Goal: Find specific page/section

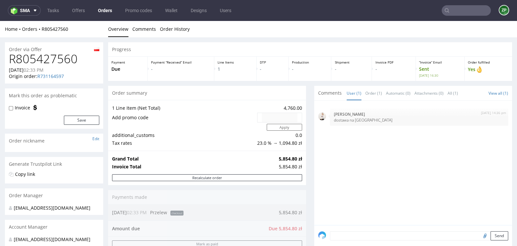
scroll to position [216, 0]
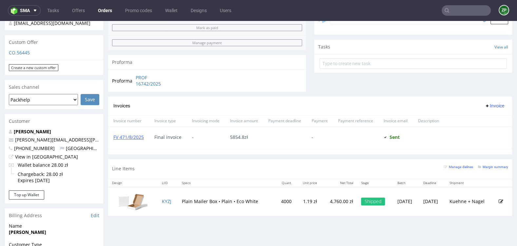
click at [459, 14] on input "text" at bounding box center [466, 10] width 49 height 10
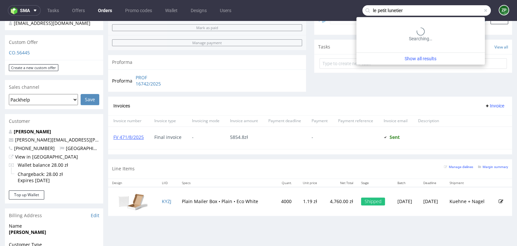
type input "le petit lunetier"
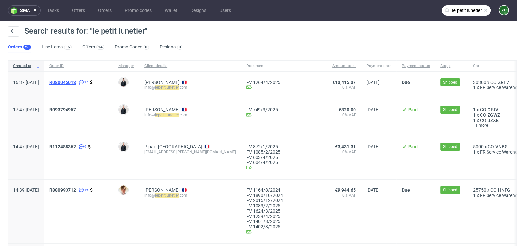
click at [76, 81] on span "R080045013" at bounding box center [62, 82] width 27 height 5
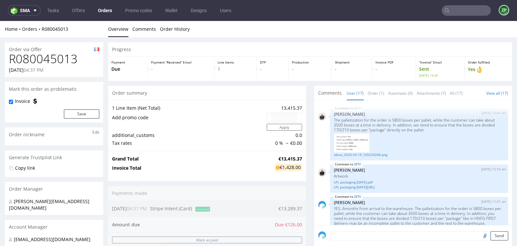
scroll to position [438, 0]
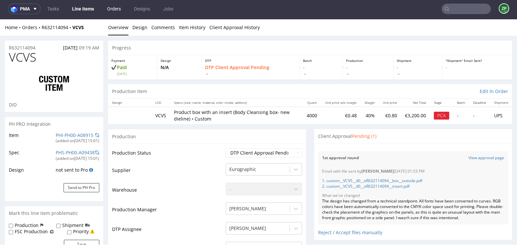
click at [107, 12] on link "Orders" at bounding box center [114, 9] width 22 height 10
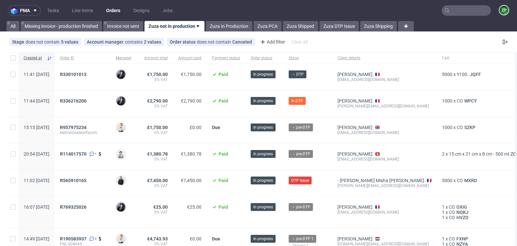
click at [455, 16] on nav "pma Tasks Line Items Orders Designs Jobs ZP" at bounding box center [258, 10] width 517 height 21
click at [453, 14] on input "text" at bounding box center [466, 10] width 49 height 10
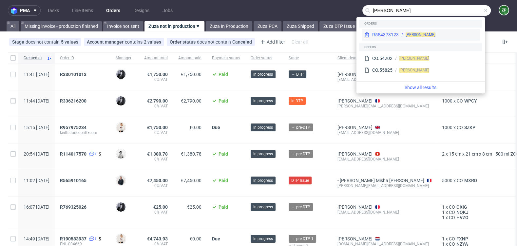
type input "[PERSON_NAME]"
click at [439, 30] on div "R554373123 [PERSON_NAME]" at bounding box center [421, 35] width 118 height 12
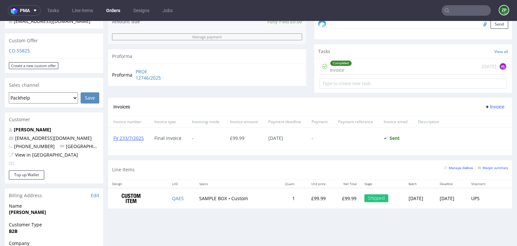
scroll to position [221, 0]
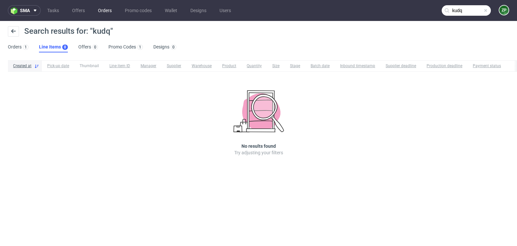
click at [106, 13] on link "Orders" at bounding box center [105, 10] width 22 height 10
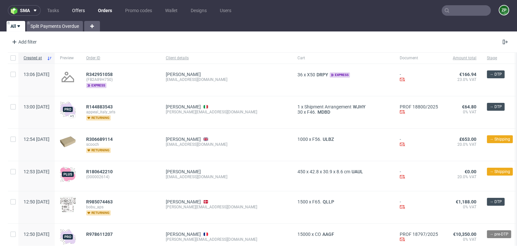
click at [76, 8] on link "Offers" at bounding box center [78, 10] width 21 height 10
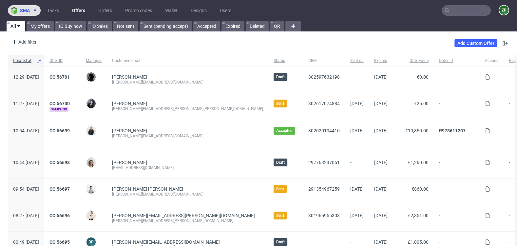
click at [28, 6] on button "sma" at bounding box center [24, 10] width 33 height 10
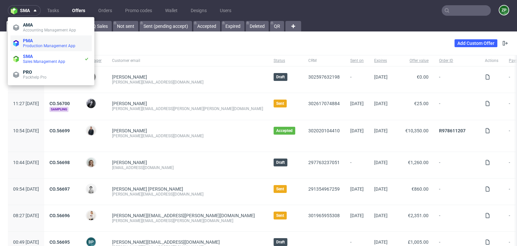
click at [38, 45] on span "Production Management App" at bounding box center [49, 46] width 52 height 5
